Goal: Task Accomplishment & Management: Manage account settings

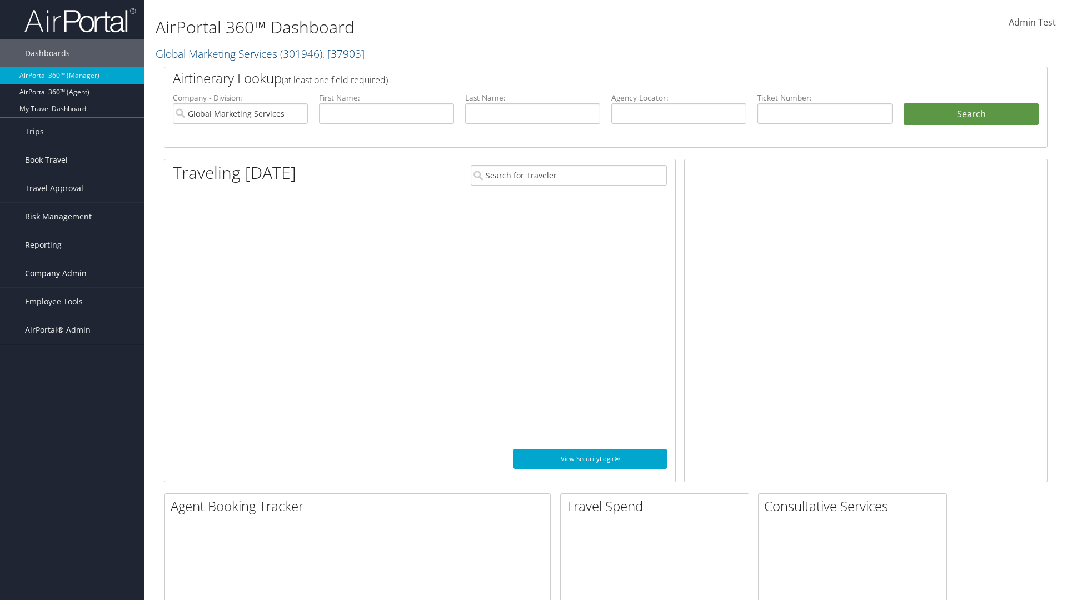
click at [72, 274] on span "Company Admin" at bounding box center [56, 274] width 62 height 28
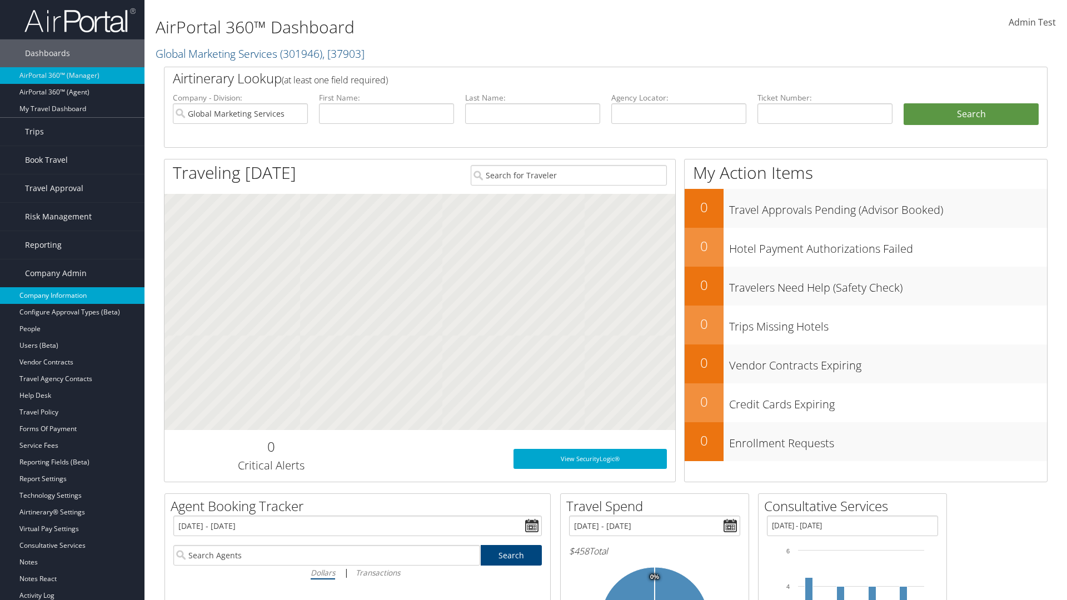
click at [72, 296] on link "Company Information" at bounding box center [72, 295] width 145 height 17
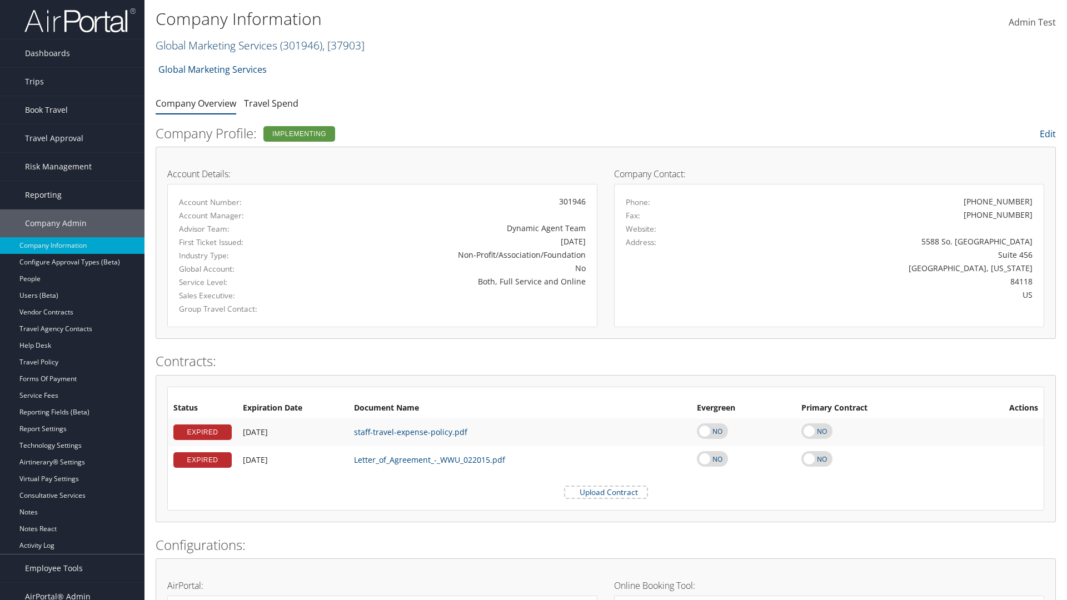
click at [215, 45] on link "Global Marketing Services ( 301946 ) , [ 37903 ]" at bounding box center [260, 45] width 209 height 15
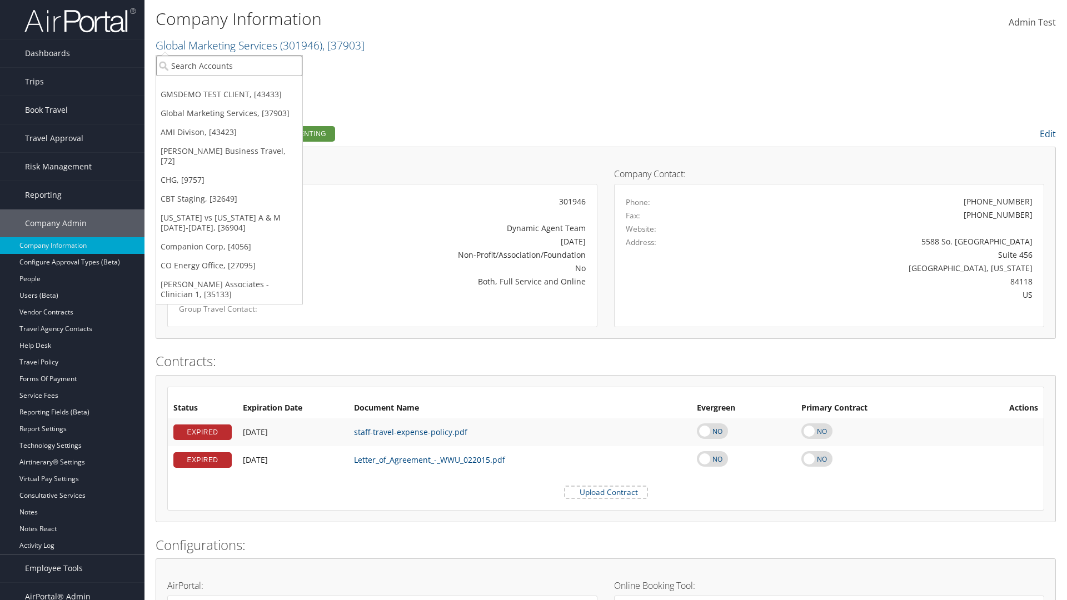
click at [229, 66] on input "search" at bounding box center [229, 66] width 146 height 21
type input "CBTSTG"
click at [229, 86] on div "CBT Staging (CBTSTG), [32649]" at bounding box center [229, 86] width 158 height 10
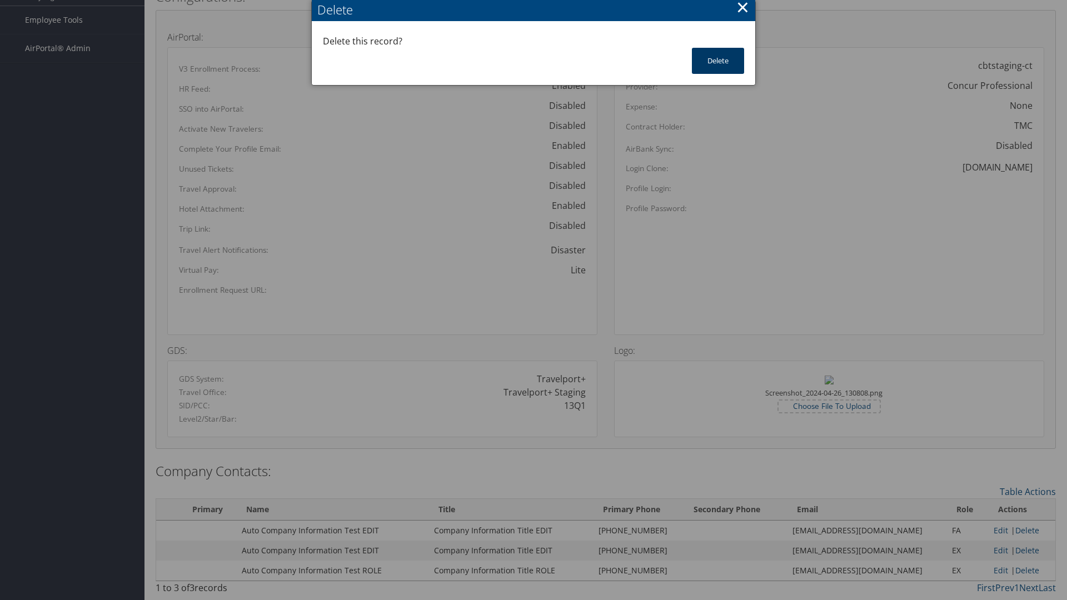
click at [718, 61] on button "Delete" at bounding box center [718, 61] width 52 height 26
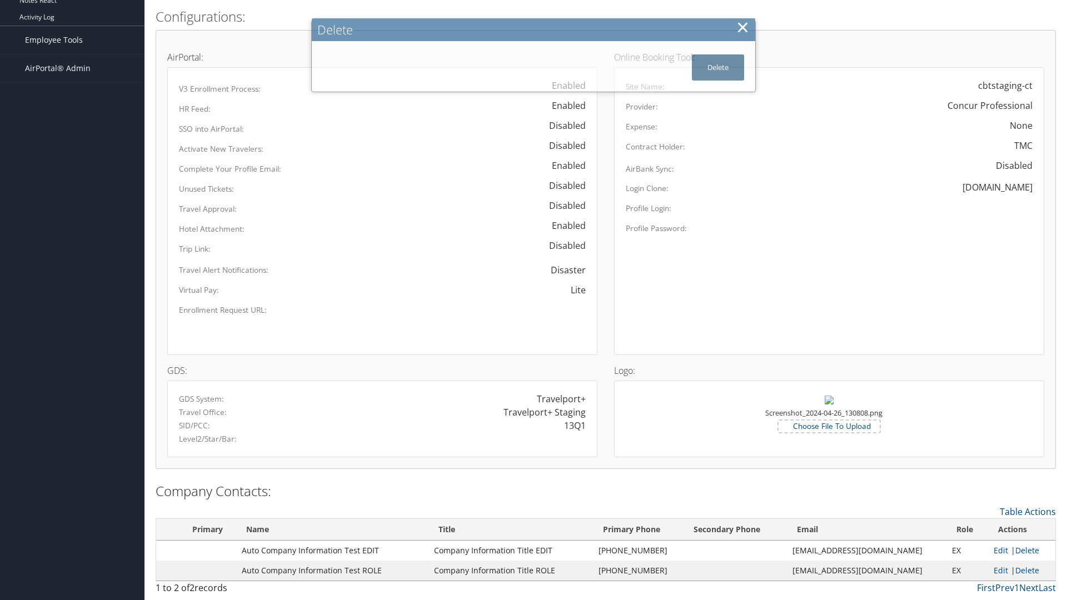
scroll to position [529, 0]
click at [1028, 512] on link "Table Actions" at bounding box center [1028, 512] width 56 height 12
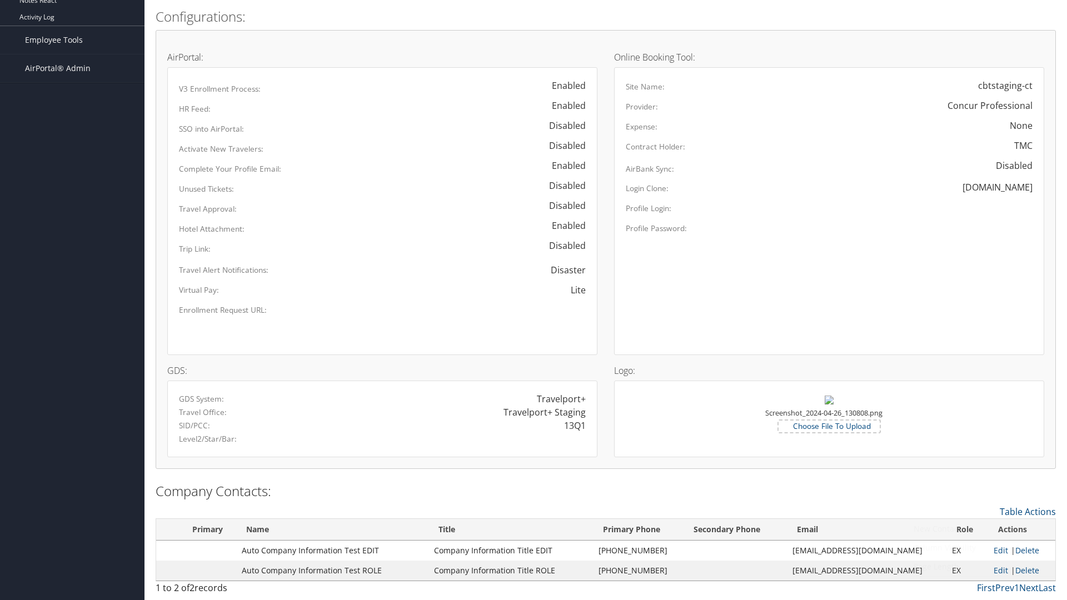
click at [982, 529] on link "New Contact" at bounding box center [983, 529] width 146 height 19
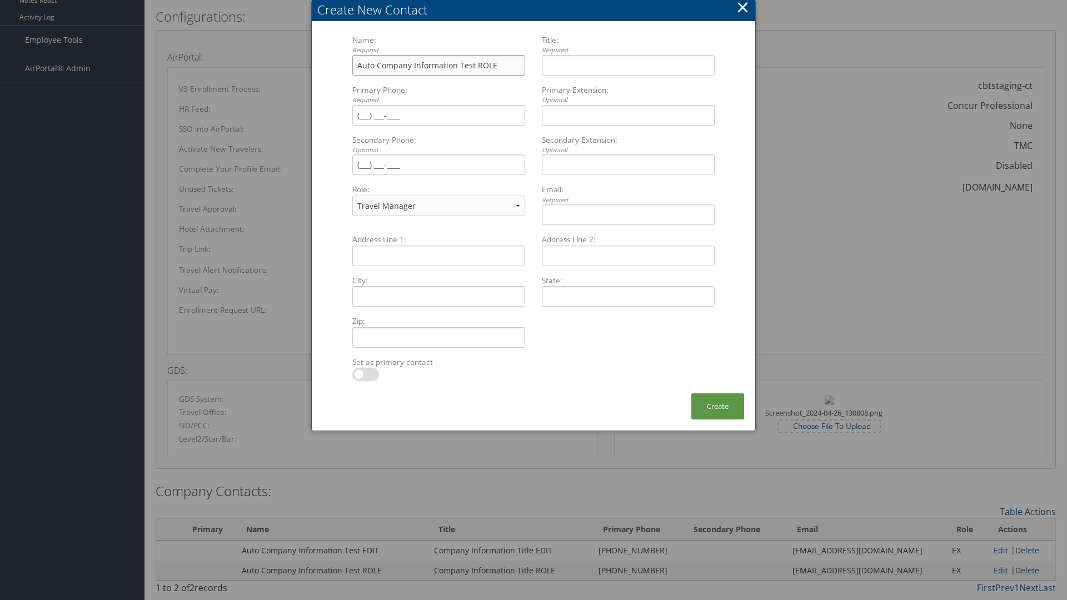
type input "Auto Company Information Test ROLE"
type input "Company Information Title ROLE"
type input "[PHONE_NUMBER]"
select select "EX"
type input "[PHONE_NUMBER]"
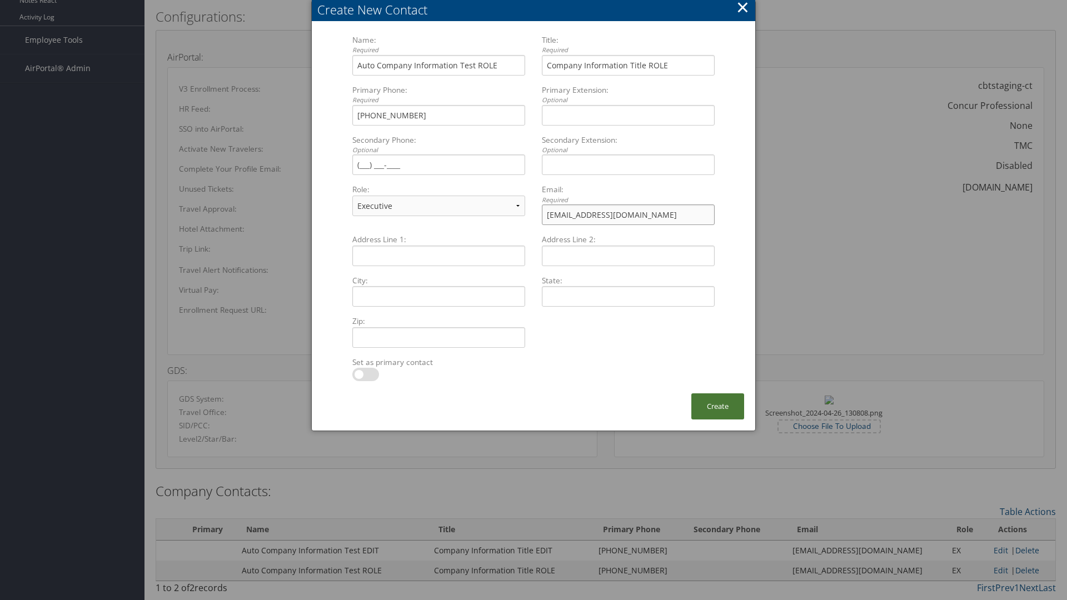
type input "[EMAIL_ADDRESS][DOMAIN_NAME]"
click at [718, 406] on button "Create" at bounding box center [718, 407] width 53 height 26
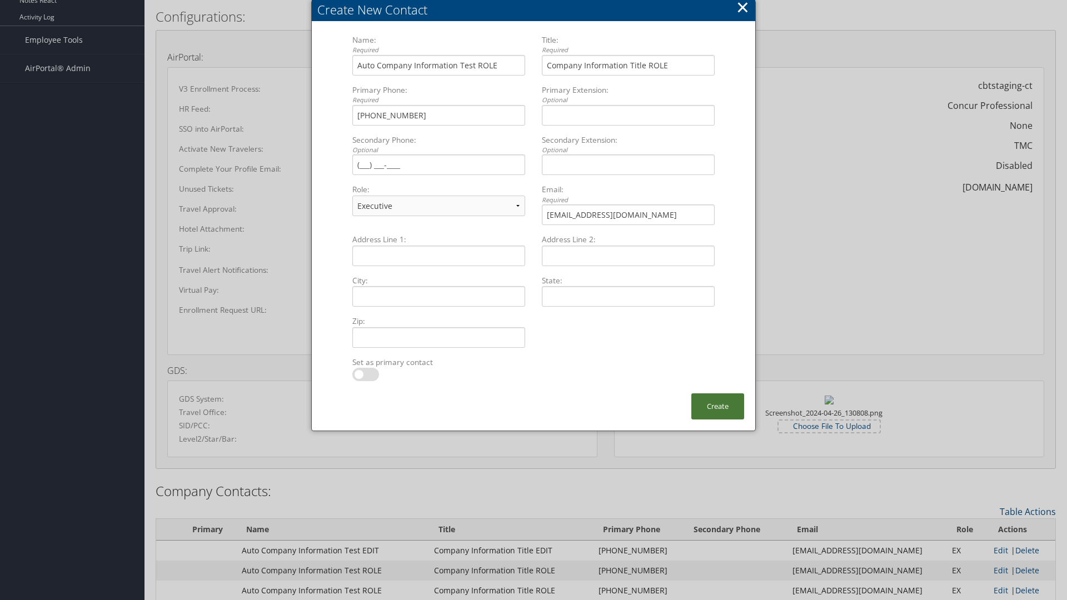
scroll to position [529, 0]
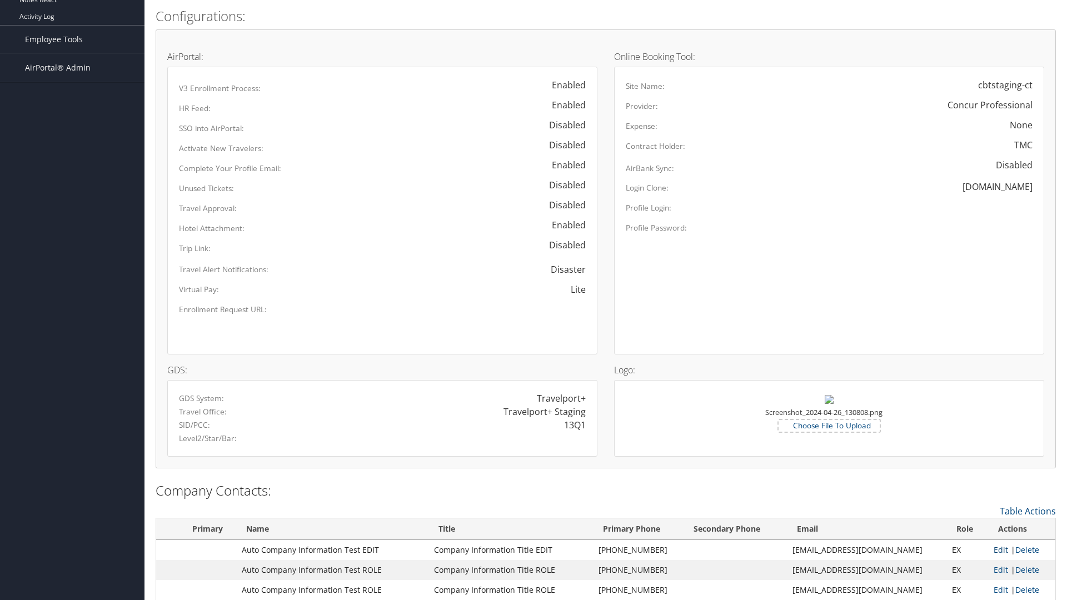
click at [995, 550] on link "Edit" at bounding box center [1001, 550] width 14 height 11
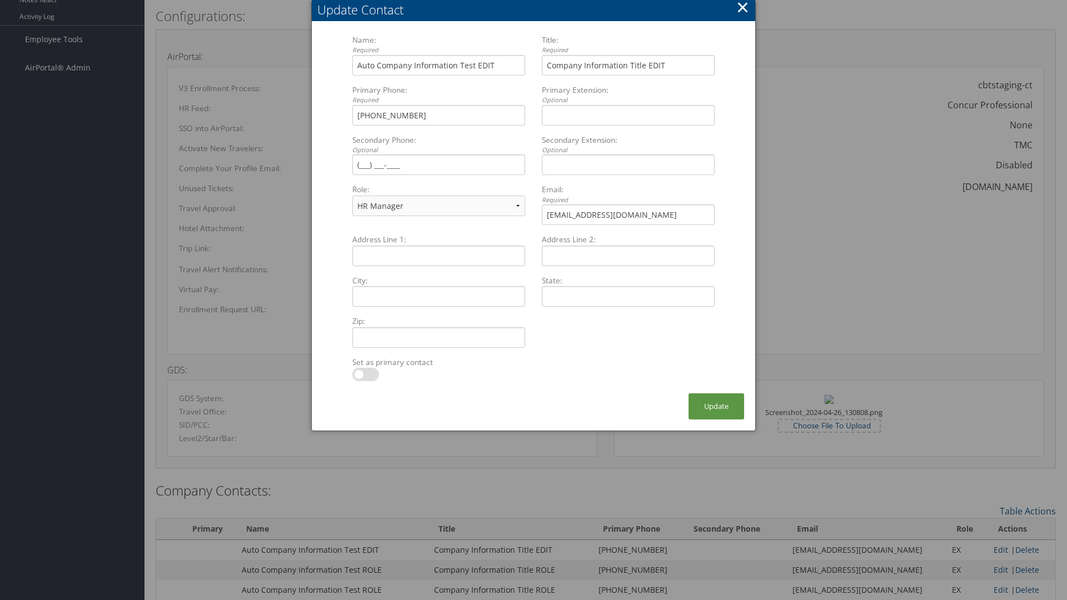
select select "TC"
click at [743, 11] on button "×" at bounding box center [743, 7] width 13 height 22
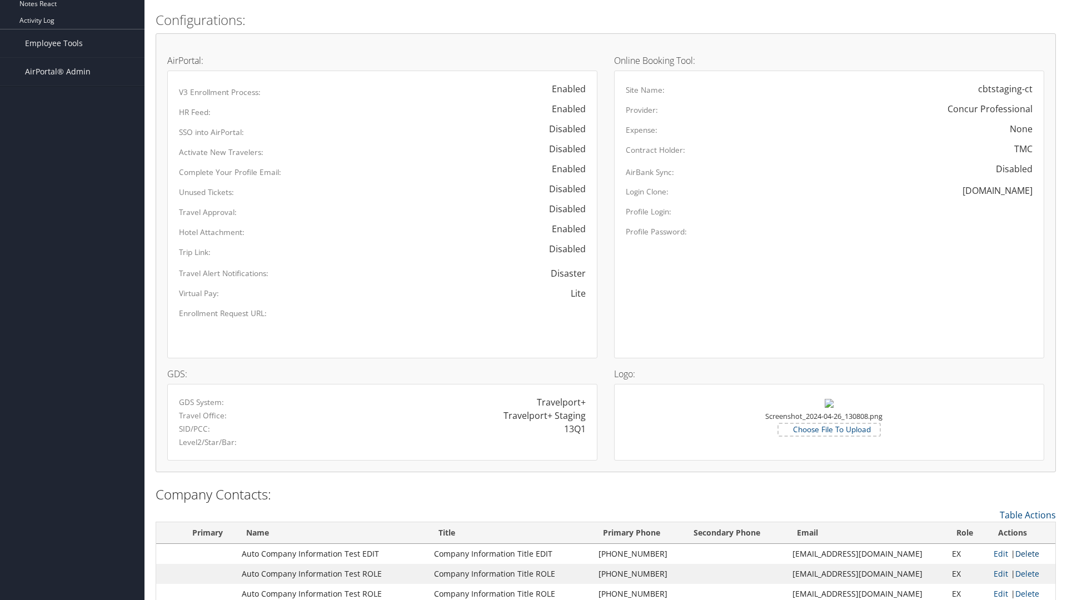
click at [1024, 550] on link "Delete" at bounding box center [1028, 554] width 24 height 11
